Goal: Task Accomplishment & Management: Manage account settings

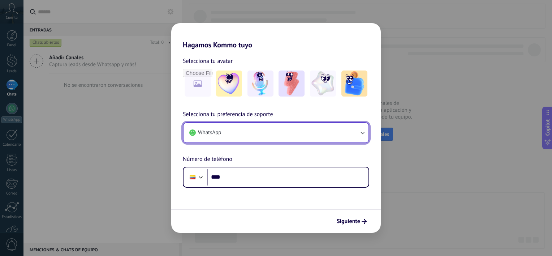
click at [286, 130] on button "WhatsApp" at bounding box center [276, 133] width 185 height 20
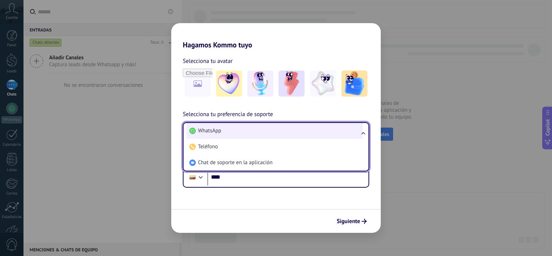
click at [203, 129] on span "WhatsApp" at bounding box center [209, 130] width 23 height 7
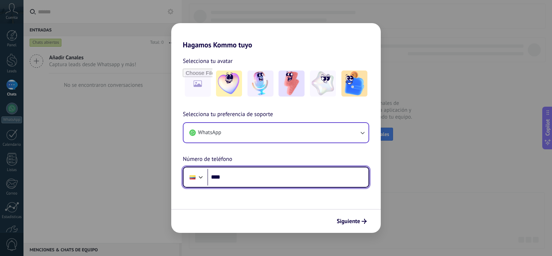
click at [239, 180] on input "****" at bounding box center [287, 177] width 161 height 17
type input "**********"
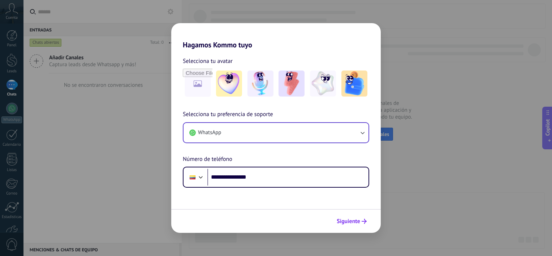
click at [350, 225] on button "Siguiente" at bounding box center [352, 221] width 36 height 12
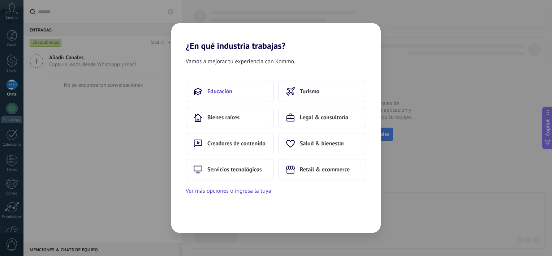
click at [252, 93] on button "Educación" at bounding box center [230, 92] width 88 height 22
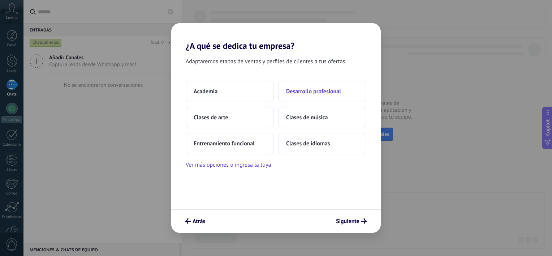
click at [298, 98] on button "Desarrollo profesional" at bounding box center [322, 92] width 88 height 22
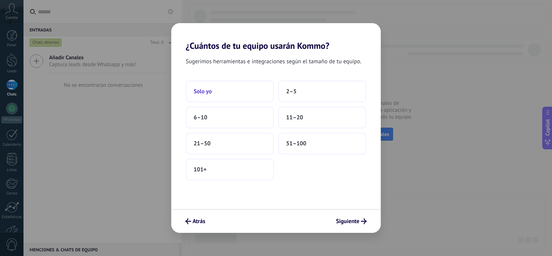
drag, startPoint x: 241, startPoint y: 91, endPoint x: 205, endPoint y: 90, distance: 36.1
click at [205, 90] on span "Solo yo" at bounding box center [203, 91] width 18 height 7
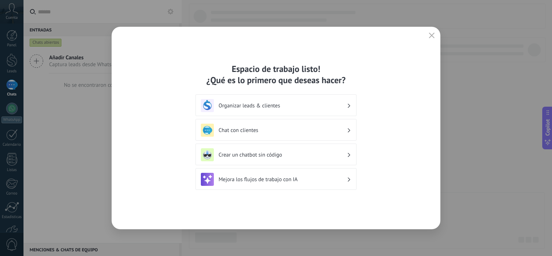
click at [345, 107] on h3 "Organizar leads & clientes" at bounding box center [283, 105] width 128 height 7
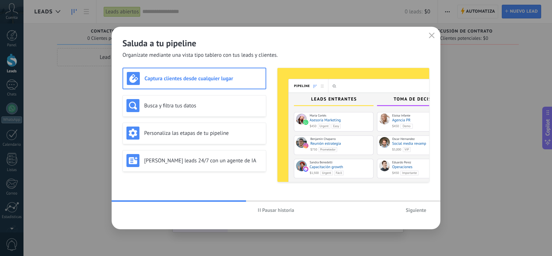
click at [343, 107] on img at bounding box center [354, 125] width 152 height 114
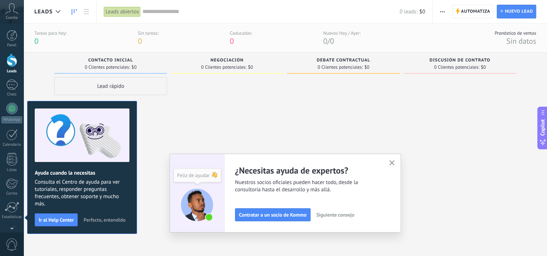
click at [85, 198] on span "Consulta el Centro de ayuda para ver tutoriales, responder preguntas frecuentes…" at bounding box center [82, 193] width 95 height 29
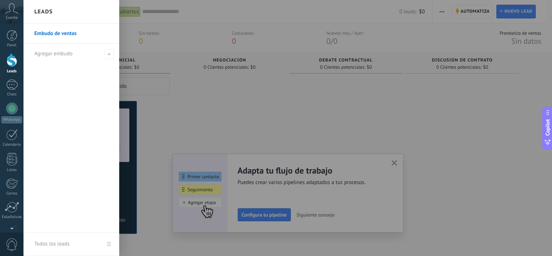
click at [13, 17] on span "Cuenta" at bounding box center [12, 18] width 12 height 5
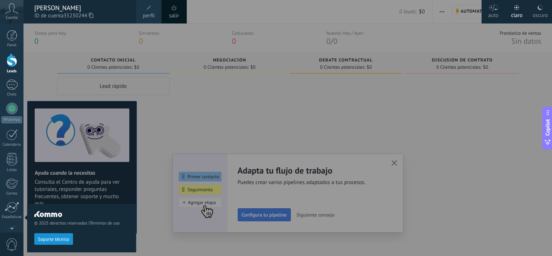
click at [155, 17] on span "perfil" at bounding box center [149, 16] width 12 height 8
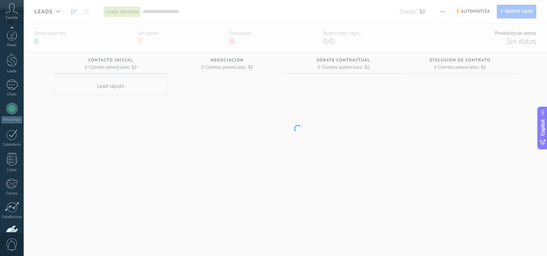
scroll to position [45, 0]
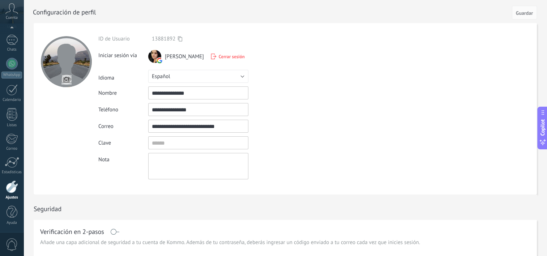
click at [62, 78] on input "file" at bounding box center [66, 79] width 10 height 10
type input "**********"
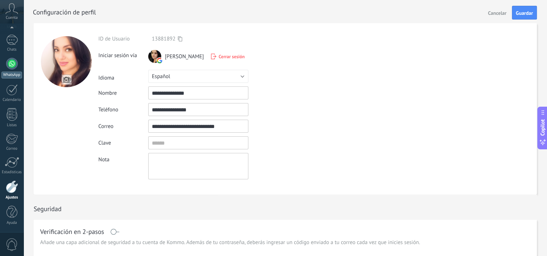
click at [13, 60] on div at bounding box center [12, 64] width 12 height 12
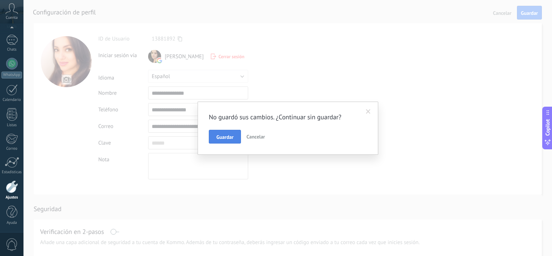
click at [224, 138] on span "Guardar" at bounding box center [224, 136] width 17 height 5
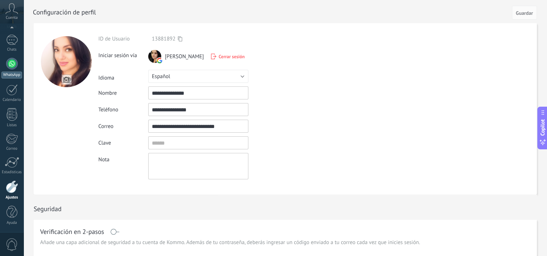
click at [11, 62] on div at bounding box center [12, 64] width 12 height 12
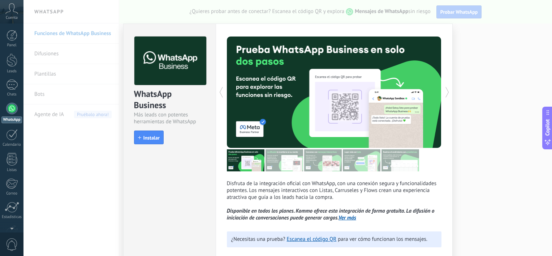
click at [193, 137] on div "install Instalar" at bounding box center [169, 137] width 71 height 14
